Goal: Obtain resource: Download file/media

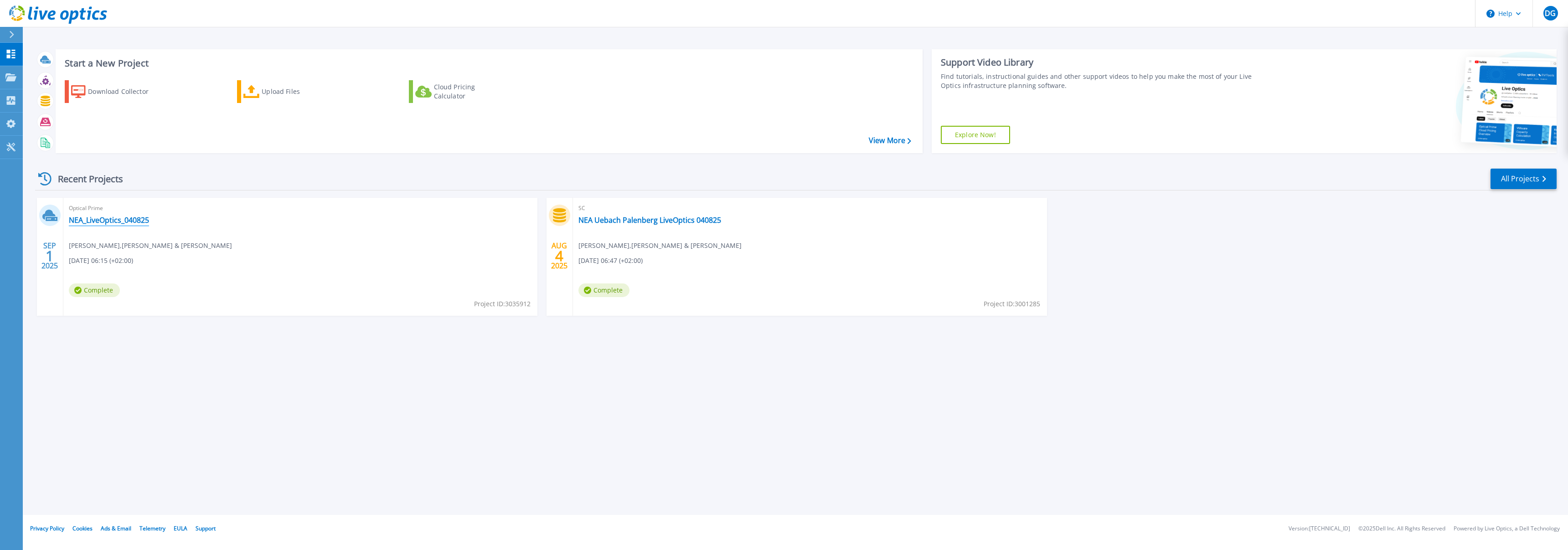
click at [115, 224] on link "NEA_LiveOptics_040825" at bounding box center [109, 220] width 80 height 9
click at [592, 222] on link "NEA Uebach Palenberg LiveOptics 040825" at bounding box center [649, 220] width 142 height 9
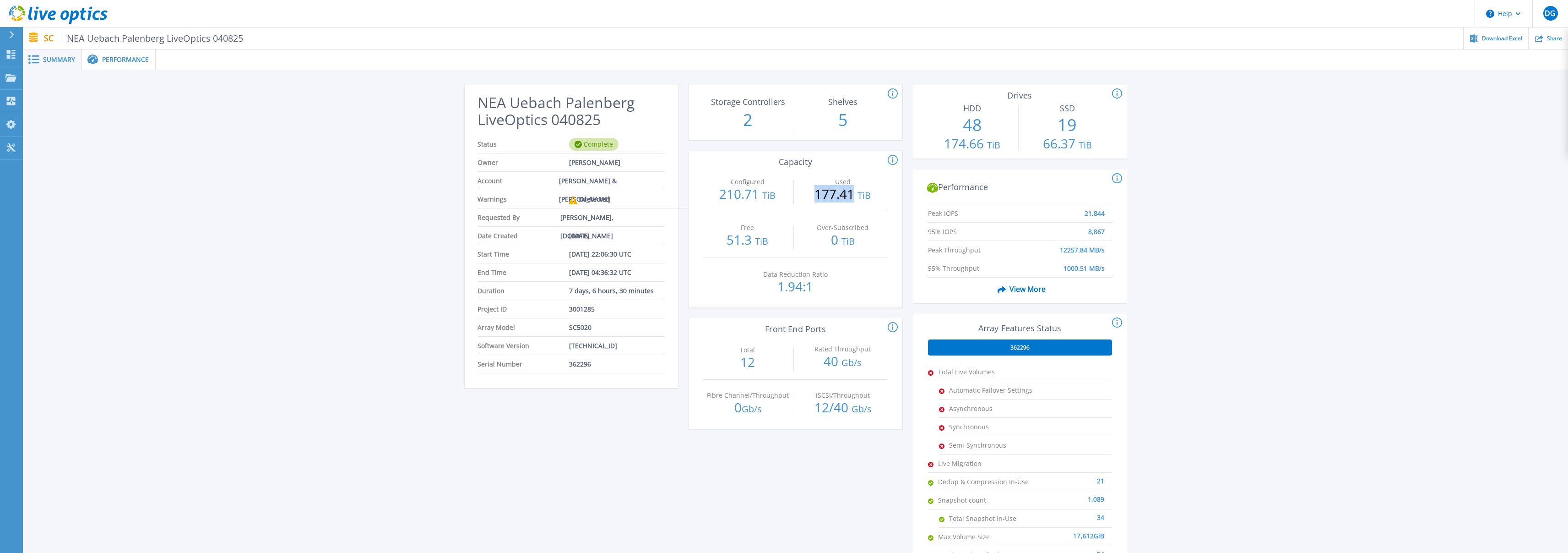
drag, startPoint x: 821, startPoint y: 193, endPoint x: 852, endPoint y: 193, distance: 31.0
click at [852, 193] on p "177.41 TiB" at bounding box center [842, 195] width 89 height 15
click at [824, 196] on p "177.41 TiB" at bounding box center [842, 195] width 89 height 15
drag, startPoint x: 814, startPoint y: 196, endPoint x: 852, endPoint y: 195, distance: 38.0
click at [852, 195] on p "177.41 TiB" at bounding box center [842, 195] width 89 height 15
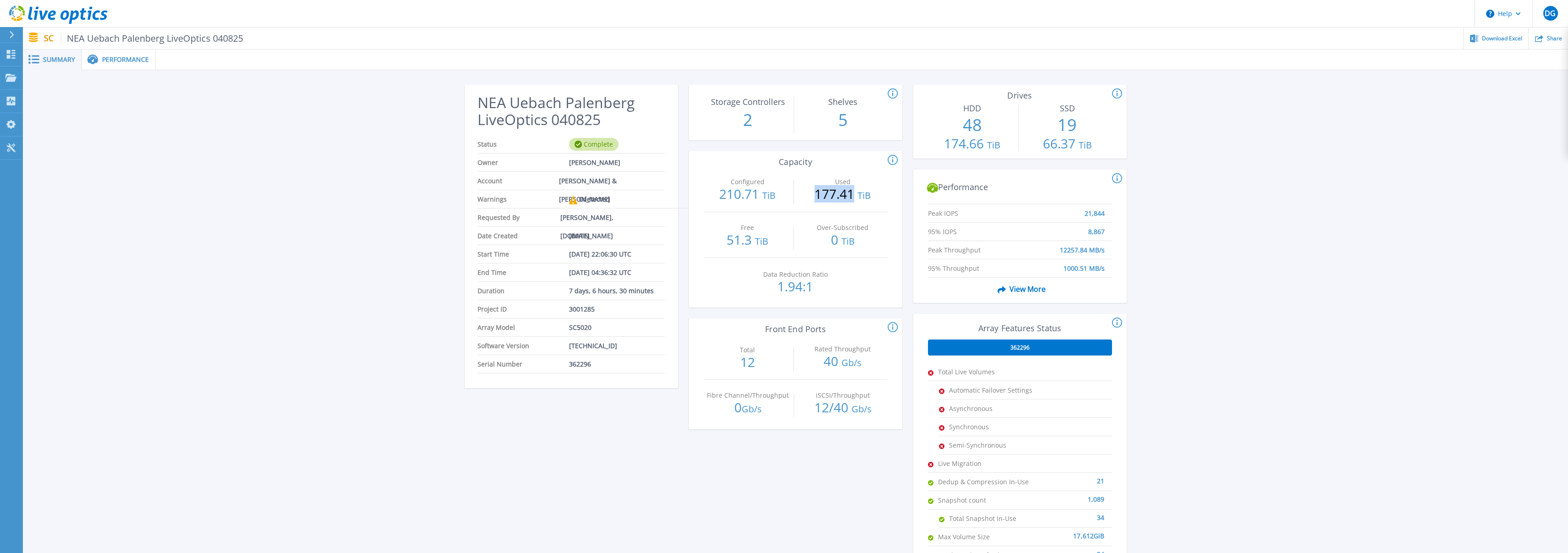
click at [831, 196] on p "177.41 TiB" at bounding box center [842, 195] width 89 height 15
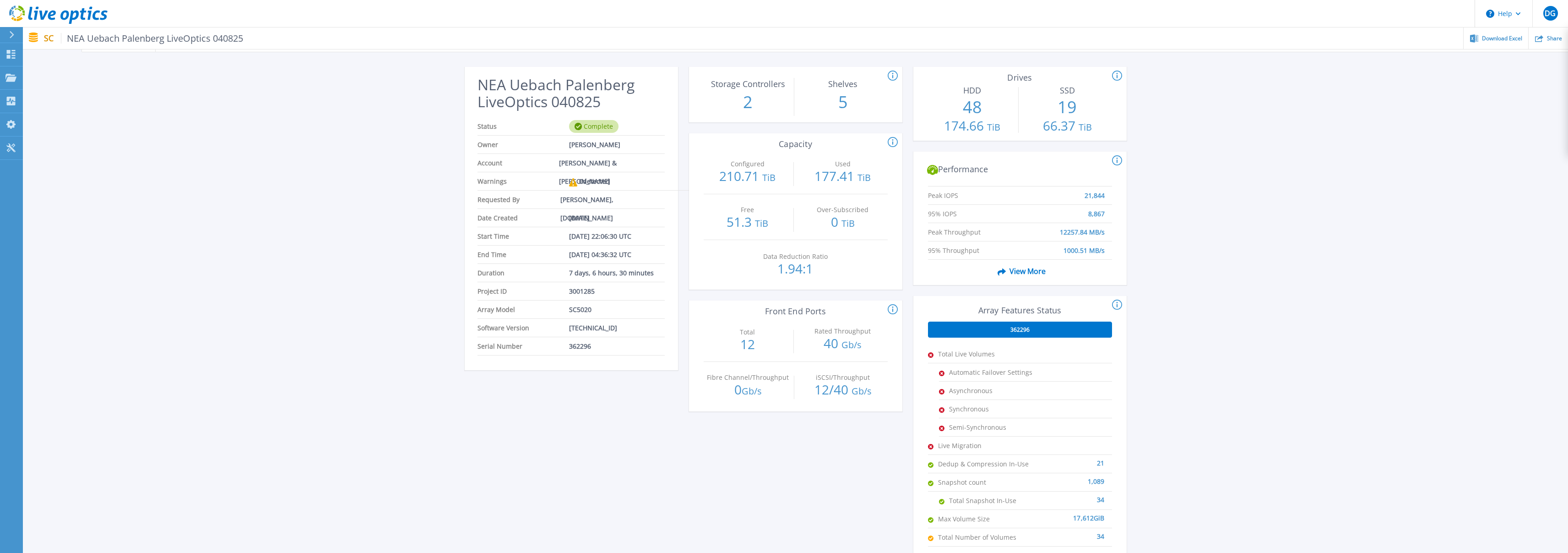
scroll to position [17, 0]
click at [26, 78] on p "Projects" at bounding box center [36, 78] width 24 height 24
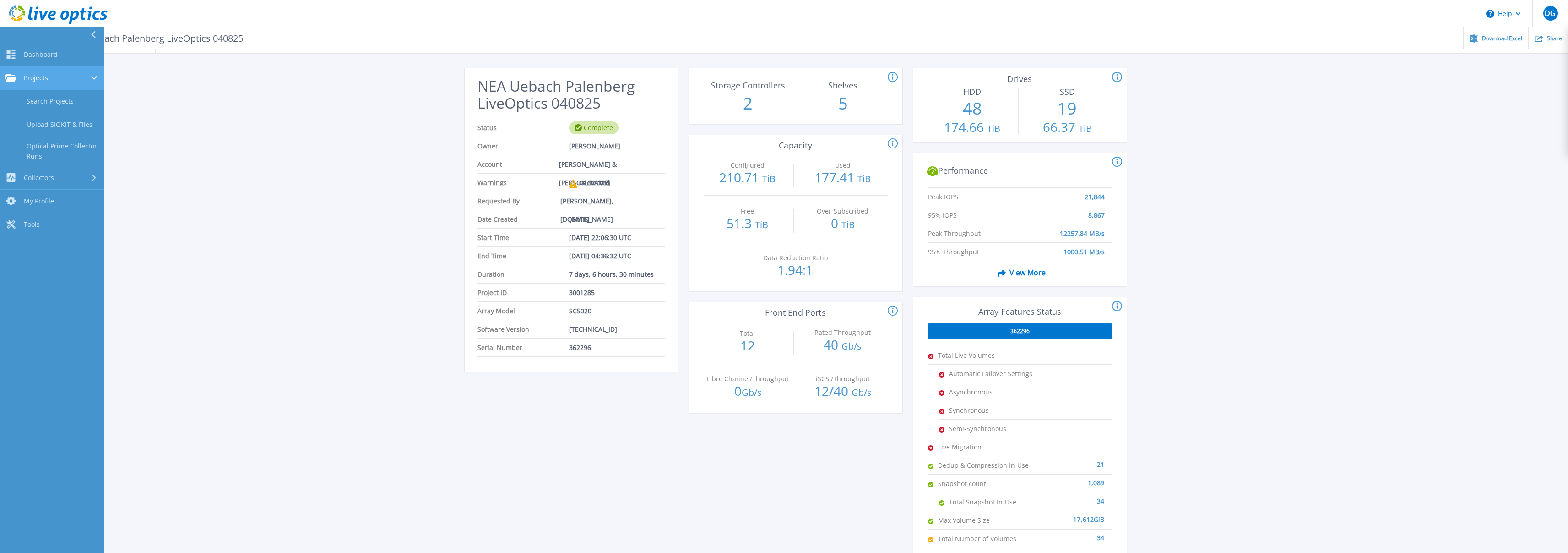
click at [71, 82] on link "Projects Projects" at bounding box center [52, 78] width 105 height 23
click at [45, 56] on span "Dashboard" at bounding box center [40, 54] width 34 height 8
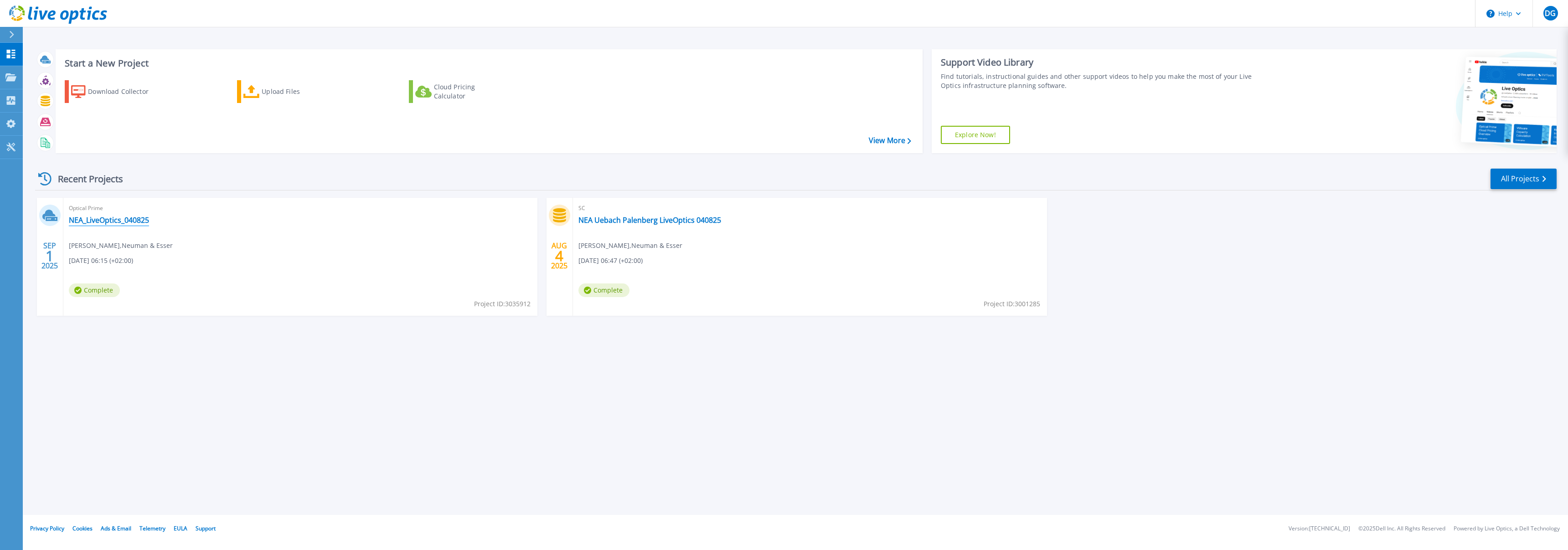
click at [117, 217] on link "NEA_LiveOptics_040825" at bounding box center [109, 220] width 80 height 9
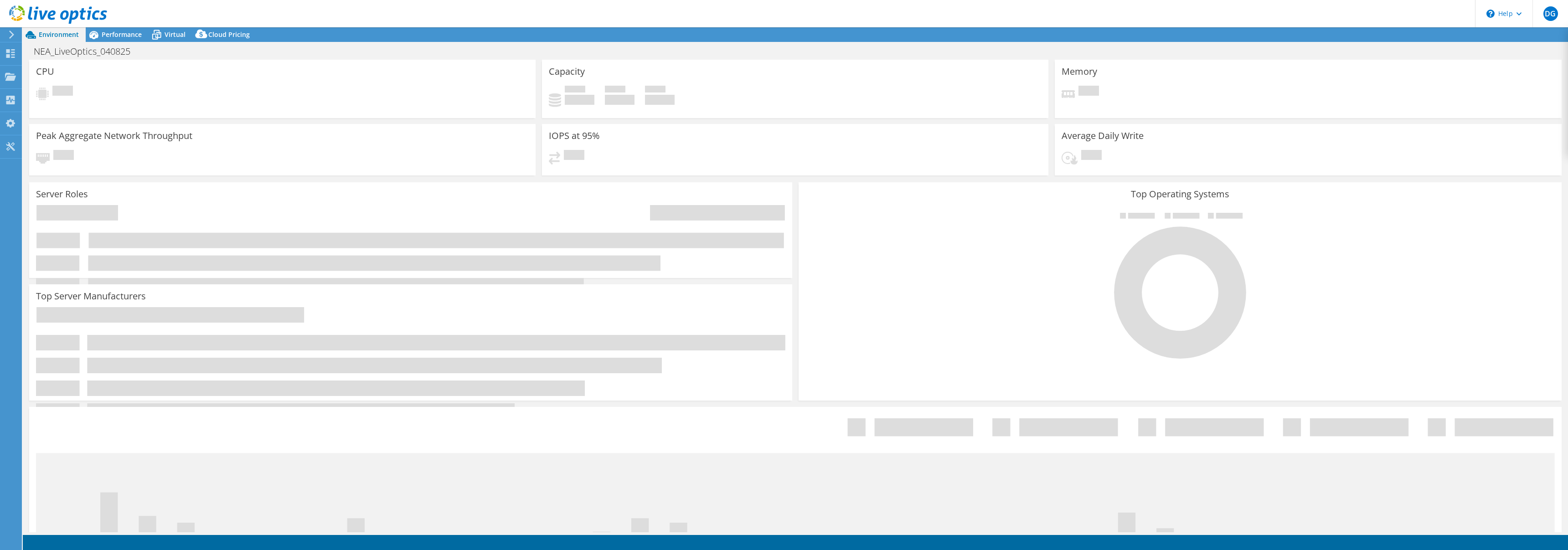
select select "USD"
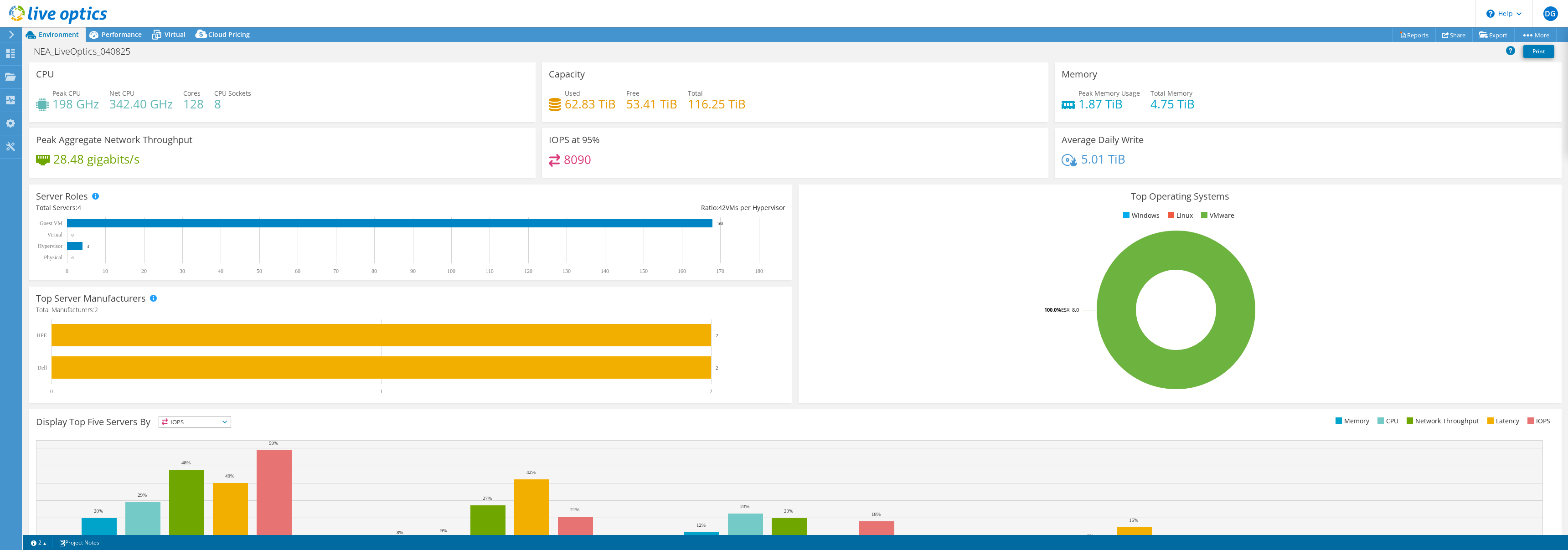
click at [820, 99] on div "Used 62.83 TiB Free 53.41 TiB Total 116.25 TiB" at bounding box center [795, 103] width 492 height 30
click at [1409, 38] on link "Reports" at bounding box center [1414, 35] width 44 height 14
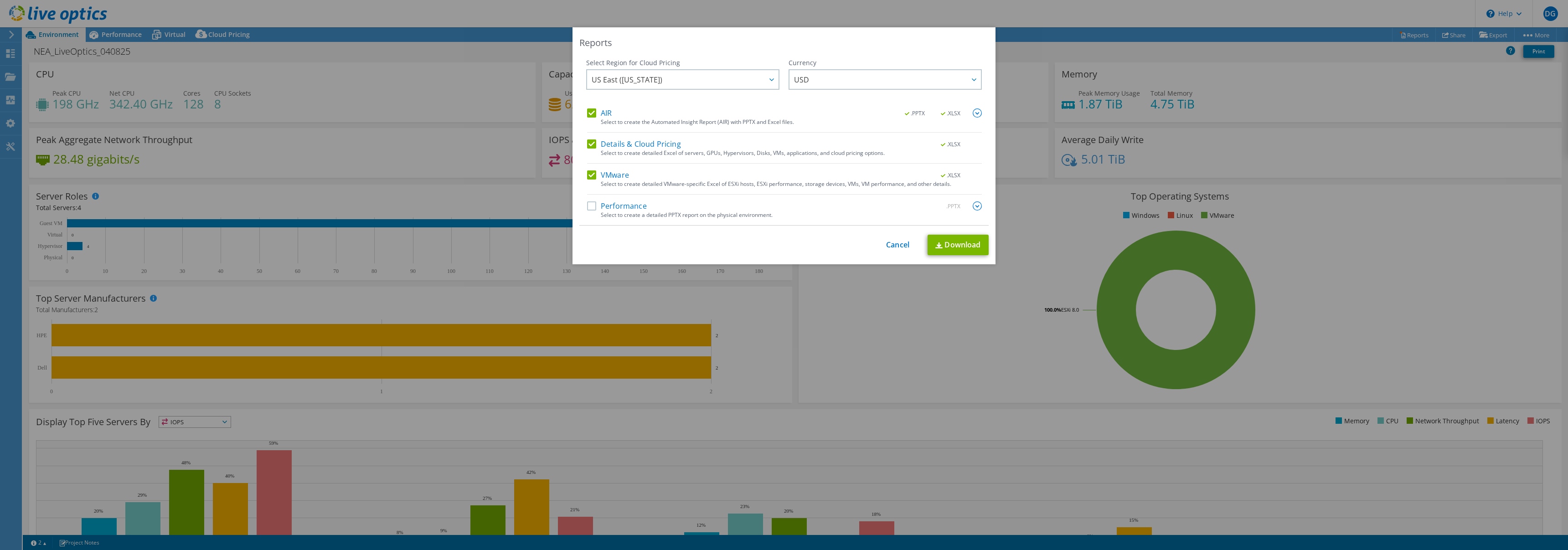
click at [592, 116] on label "AIR" at bounding box center [600, 113] width 24 height 9
click at [0, 0] on input "AIR" at bounding box center [0, 0] width 0 height 0
click at [591, 139] on div "AIR .PPTX .XLSX Select to create the Automated Insight Report (AIR) with PPTX a…" at bounding box center [785, 167] width 394 height 117
click at [590, 144] on label "Details & Cloud Pricing" at bounding box center [634, 144] width 94 height 9
click at [0, 0] on input "Details & Cloud Pricing" at bounding box center [0, 0] width 0 height 0
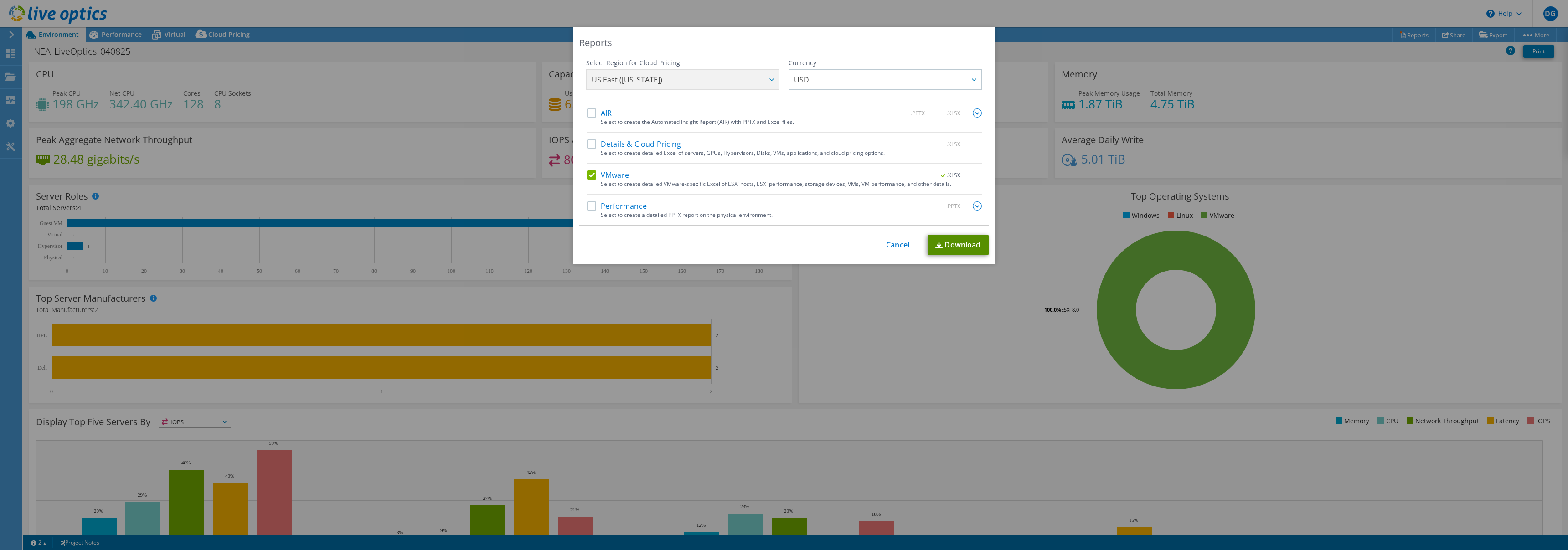
click at [947, 244] on link "Download" at bounding box center [958, 245] width 61 height 21
click at [892, 243] on link "Cancel" at bounding box center [898, 245] width 23 height 9
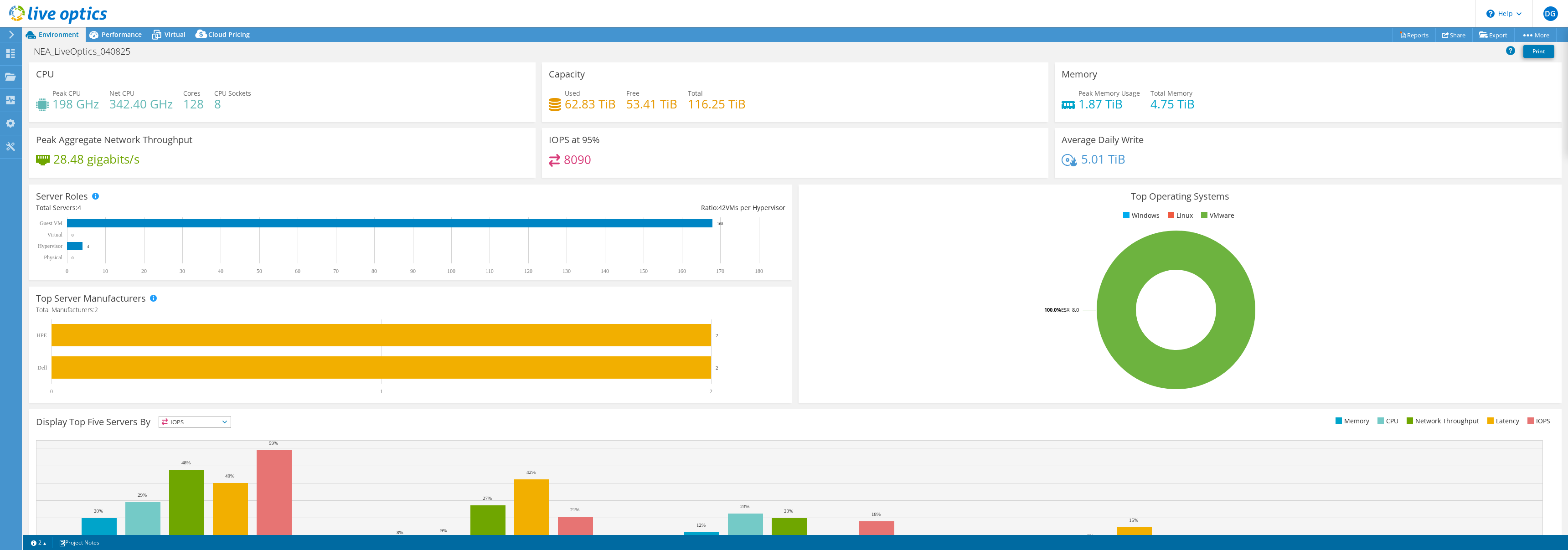
click at [964, 88] on div "Used 62.83 TiB Free 53.41 TiB Total 116.25 TiB" at bounding box center [795, 103] width 492 height 30
click at [948, 89] on div "Used 62.83 TiB Free 53.41 TiB Total 116.25 TiB" at bounding box center [795, 103] width 492 height 30
click at [1307, 90] on div "Peak Memory Usage 1.87 TiB Total Memory 4.75 TiB" at bounding box center [1307, 103] width 492 height 30
